Goal: Information Seeking & Learning: Check status

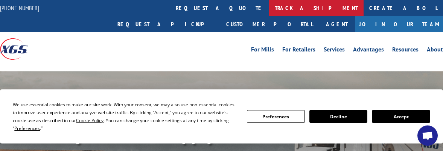
click at [269, 5] on link "track a shipment" at bounding box center [316, 8] width 94 height 16
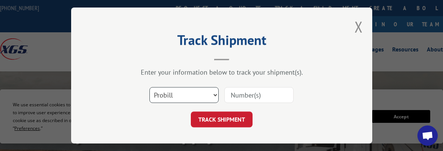
click at [201, 97] on select "Select category... Probill BOL PO" at bounding box center [183, 95] width 69 height 16
select select "po"
click at [149, 87] on select "Select category... Probill BOL PO" at bounding box center [183, 95] width 69 height 16
click at [258, 92] on input at bounding box center [258, 95] width 69 height 16
type input "44505657"
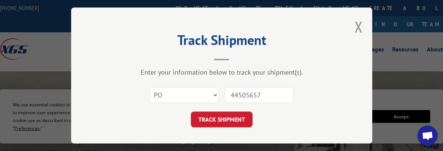
click at [191, 112] on button "TRACK SHIPMENT" at bounding box center [222, 120] width 62 height 16
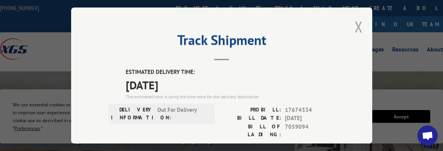
click at [355, 25] on button "Close modal" at bounding box center [358, 27] width 8 height 20
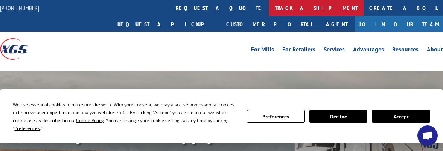
click at [269, 9] on link "track a shipment" at bounding box center [316, 8] width 94 height 16
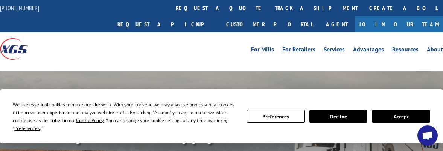
scroll to position [11, 0]
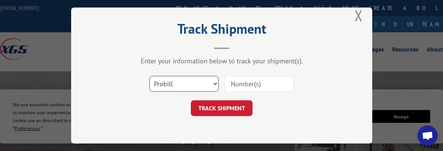
drag, startPoint x: 194, startPoint y: 83, endPoint x: 191, endPoint y: 87, distance: 4.8
click at [193, 85] on select "Select category... Probill BOL PO" at bounding box center [183, 84] width 69 height 16
select select "po"
click at [149, 76] on select "Select category... Probill BOL PO" at bounding box center [183, 84] width 69 height 16
click at [259, 79] on input at bounding box center [258, 84] width 69 height 16
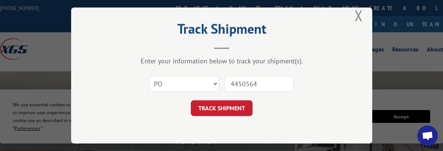
type input "44505641"
click button "TRACK SHIPMENT" at bounding box center [222, 108] width 62 height 16
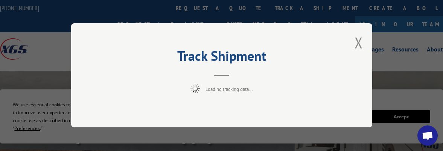
scroll to position [0, 0]
